Goal: Check status: Check status

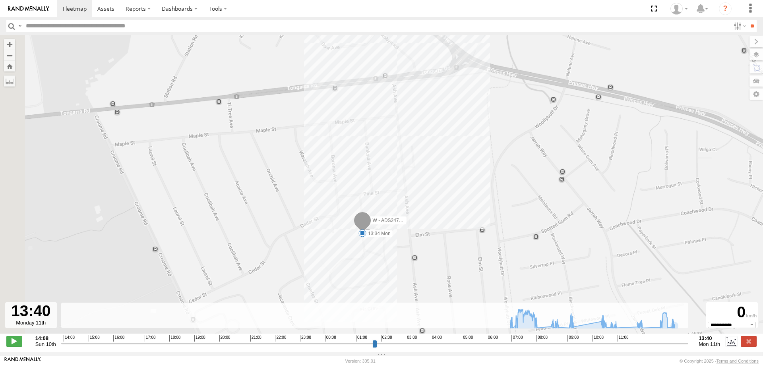
select select "**********"
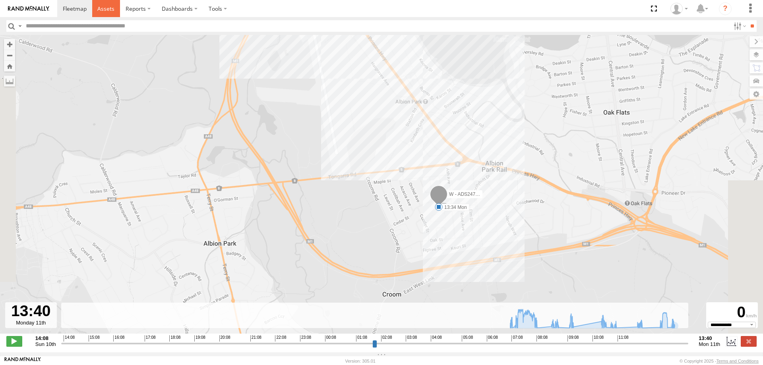
click at [105, 9] on span at bounding box center [105, 9] width 17 height 8
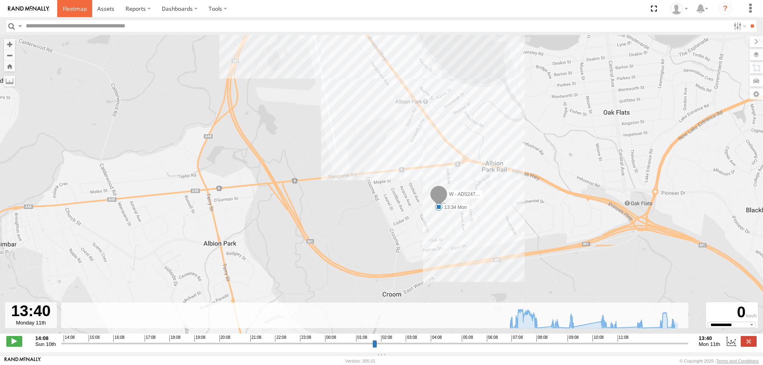
click at [75, 9] on span at bounding box center [75, 9] width 24 height 8
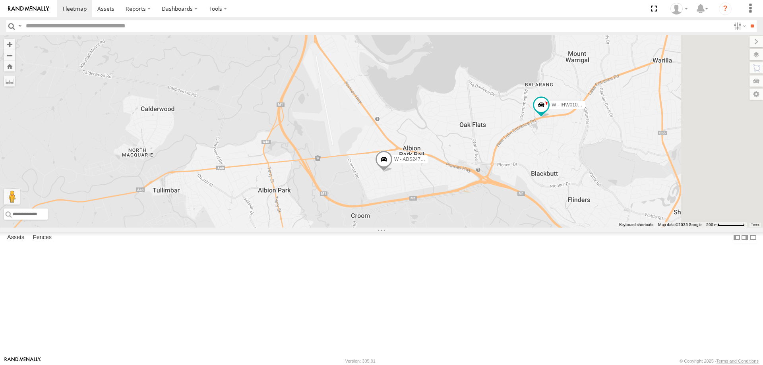
drag, startPoint x: 586, startPoint y: 253, endPoint x: 557, endPoint y: 243, distance: 30.7
click at [557, 228] on div "B - DG93WL - [PERSON_NAME] S - CZ66YA - [PERSON_NAME] W - IHW009 - [PERSON_NAME…" at bounding box center [381, 131] width 763 height 193
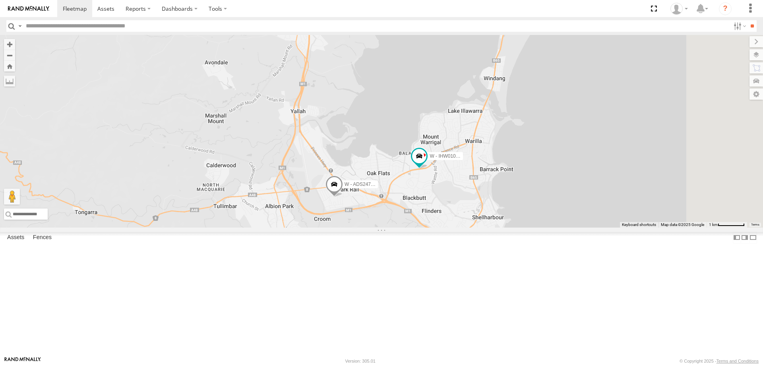
drag, startPoint x: 639, startPoint y: 232, endPoint x: 561, endPoint y: 258, distance: 82.4
click at [561, 228] on div "B - DG93WL - [PERSON_NAME] S - CZ66YA - [PERSON_NAME] W - IHW009 - [PERSON_NAME…" at bounding box center [381, 131] width 763 height 193
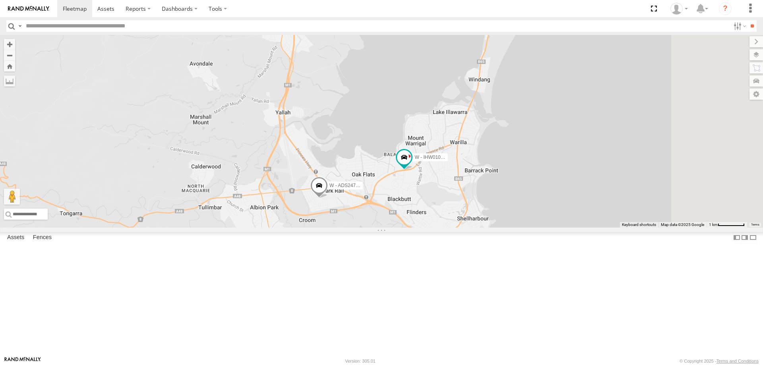
drag, startPoint x: 663, startPoint y: 192, endPoint x: 635, endPoint y: 219, distance: 39.1
click at [635, 219] on div "B - DG93WL - Josh Fahd S - CZ66YA - Daniel Attard W - IHW009 - Geoff Cooper W -…" at bounding box center [381, 131] width 763 height 193
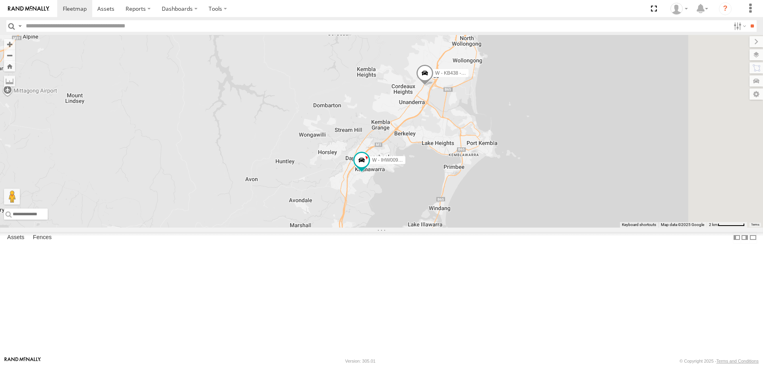
drag, startPoint x: 669, startPoint y: 185, endPoint x: 595, endPoint y: 290, distance: 128.6
click at [595, 228] on div "B - DG93WL - Josh Fahd S - CZ66YA - Daniel Attard W - IHW009 - Geoff Cooper W -…" at bounding box center [381, 131] width 763 height 193
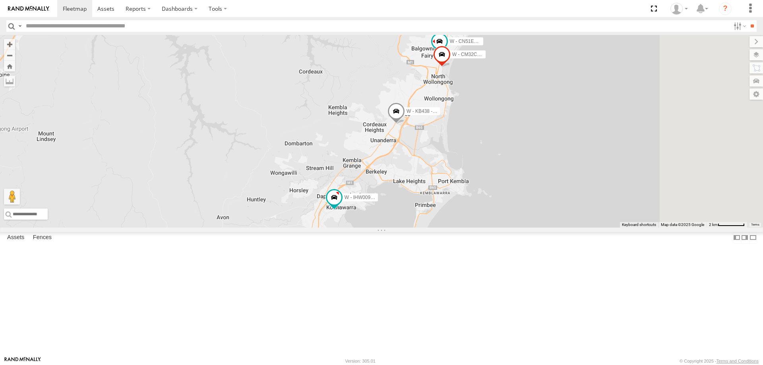
drag, startPoint x: 654, startPoint y: 203, endPoint x: 620, endPoint y: 192, distance: 35.2
click at [644, 208] on div "B - DG93WL - Josh Fahd S - CZ66YA - Daniel Attard W - IHW009 - Geoff Cooper W -…" at bounding box center [381, 131] width 763 height 193
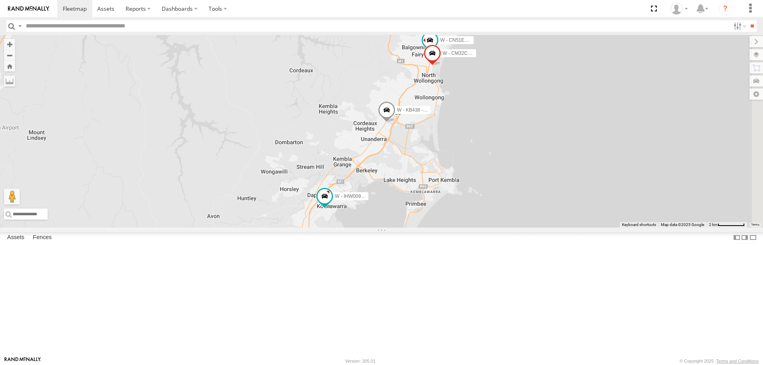
drag, startPoint x: 601, startPoint y: 166, endPoint x: 585, endPoint y: 204, distance: 41.7
click at [585, 205] on div "B - DG93WL - Josh Fahd S - CZ66YA - Daniel Attard W - IHW009 - Geoff Cooper W -…" at bounding box center [381, 131] width 763 height 193
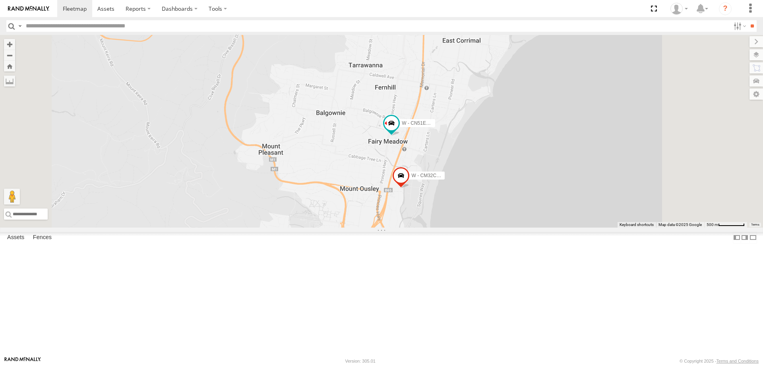
drag, startPoint x: 658, startPoint y: 167, endPoint x: 651, endPoint y: 243, distance: 75.5
click at [652, 228] on div "B - DG93WL - Josh Fahd S - CZ66YA - Daniel Attard W - IHW009 - Geoff Cooper W -…" at bounding box center [381, 131] width 763 height 193
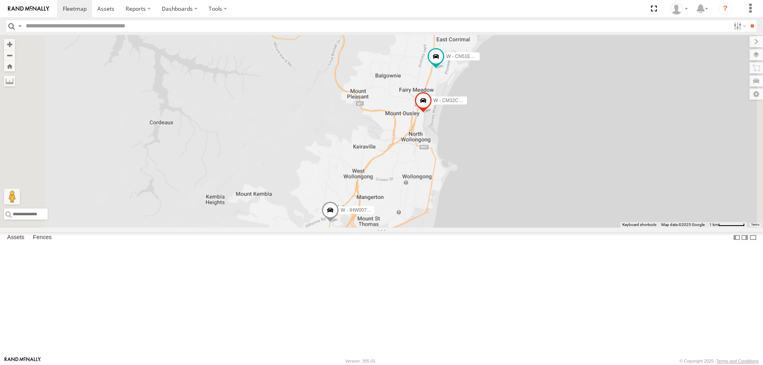
drag, startPoint x: 581, startPoint y: 177, endPoint x: 577, endPoint y: 174, distance: 5.5
click at [581, 167] on div "W - CN51ES - Cameron Ashby W - IHW007 - Paul Whatman W - CM32CA - Transit" at bounding box center [381, 131] width 763 height 193
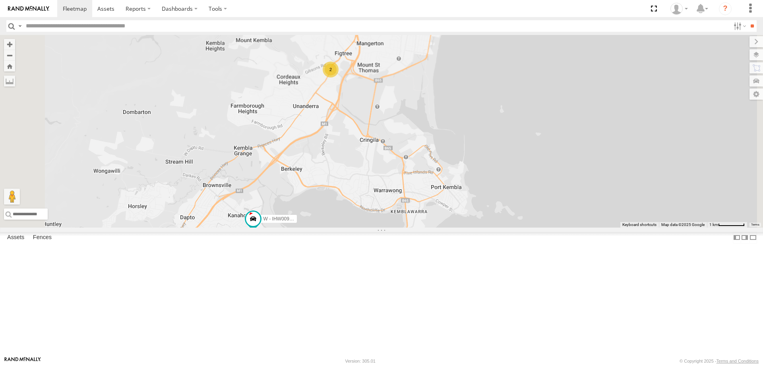
drag, startPoint x: 496, startPoint y: 205, endPoint x: 495, endPoint y: 169, distance: 36.2
click at [496, 169] on div "W - CN51ES - Cameron Ashby W - CM32CA - Transit W - IHW009 - Geoff Cooper 2" at bounding box center [381, 131] width 763 height 193
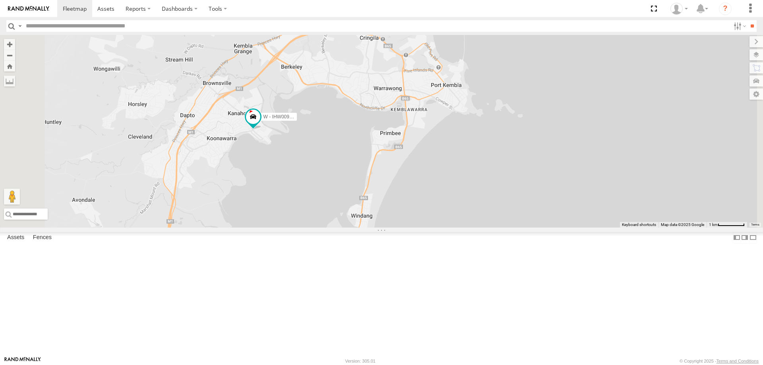
drag, startPoint x: 421, startPoint y: 212, endPoint x: 454, endPoint y: 163, distance: 58.9
click at [454, 163] on div "W - CN51ES - Cameron Ashby W - CM32CA - Transit W - IHW009 - Geoff Cooper 2" at bounding box center [381, 131] width 763 height 193
